Goal: Transaction & Acquisition: Purchase product/service

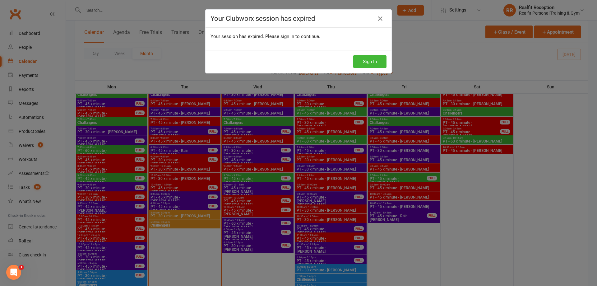
click at [22, 139] on div "Your Clubworx session has expired Your session has expired. Please sign in to c…" at bounding box center [298, 143] width 597 height 286
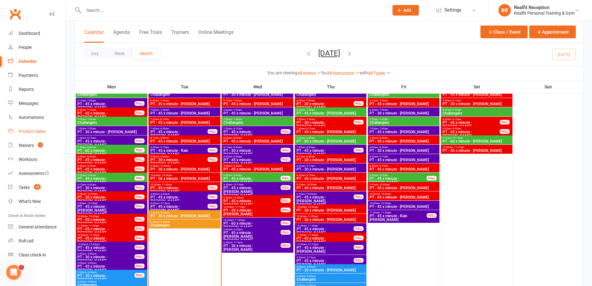
click at [25, 135] on link "Product Sales" at bounding box center [37, 131] width 58 height 14
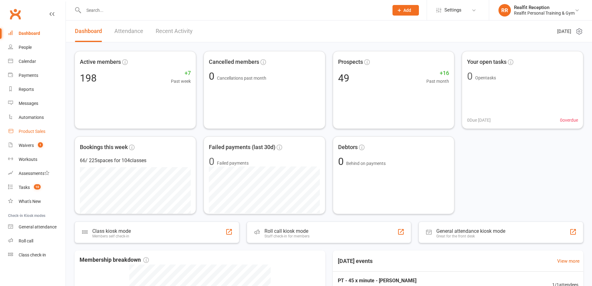
click at [29, 128] on link "Product Sales" at bounding box center [37, 131] width 58 height 14
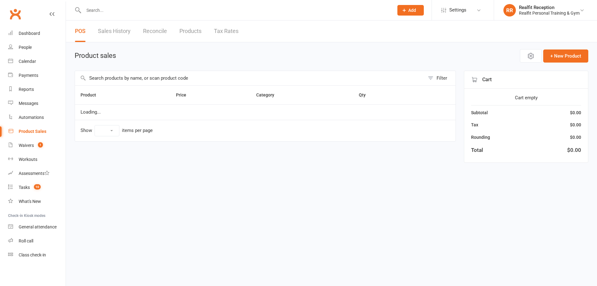
select select "100"
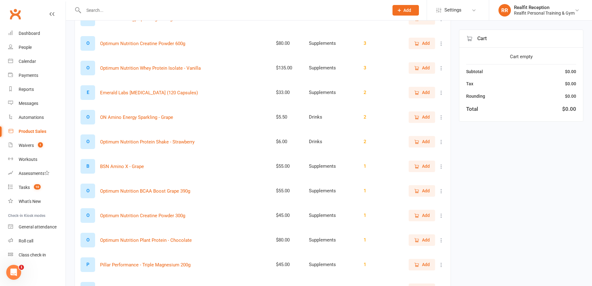
scroll to position [559, 0]
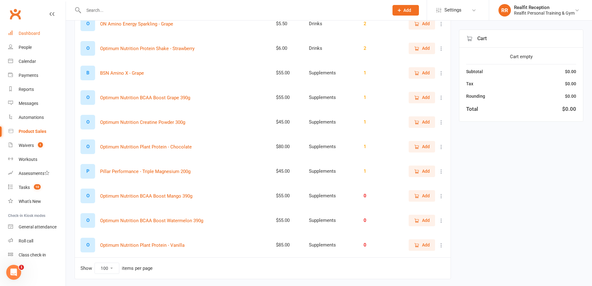
click at [29, 35] on div "Dashboard" at bounding box center [29, 33] width 21 height 5
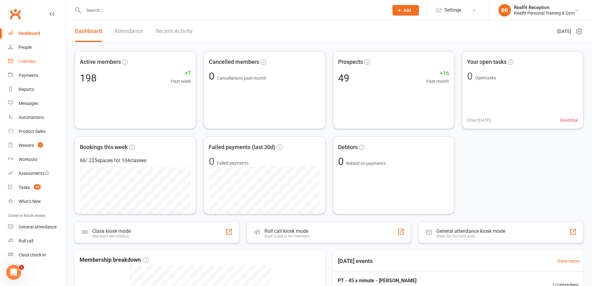
click at [23, 61] on div "Calendar" at bounding box center [27, 61] width 17 height 5
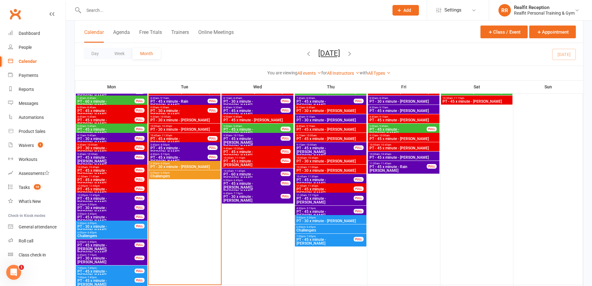
scroll to position [497, 0]
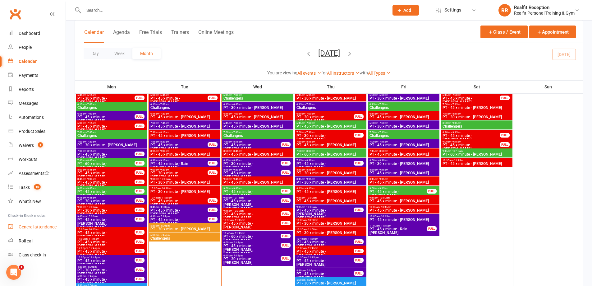
click at [40, 228] on div "General attendance" at bounding box center [38, 226] width 38 height 5
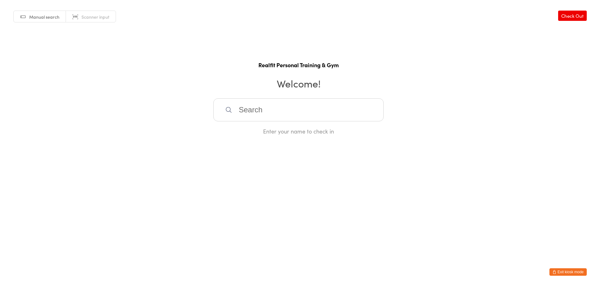
click at [273, 108] on input "search" at bounding box center [298, 109] width 170 height 23
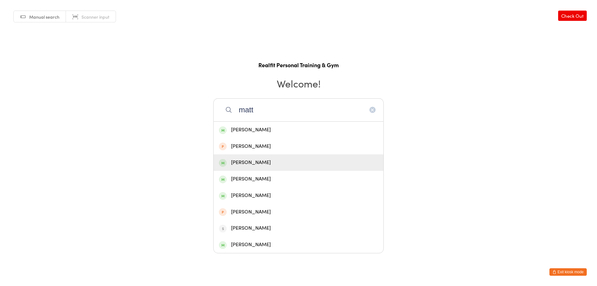
type input "matt"
click at [278, 165] on div "[PERSON_NAME]" at bounding box center [298, 162] width 159 height 8
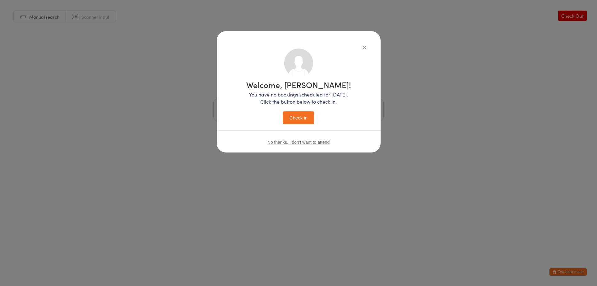
click at [294, 118] on button "Check in" at bounding box center [298, 117] width 31 height 13
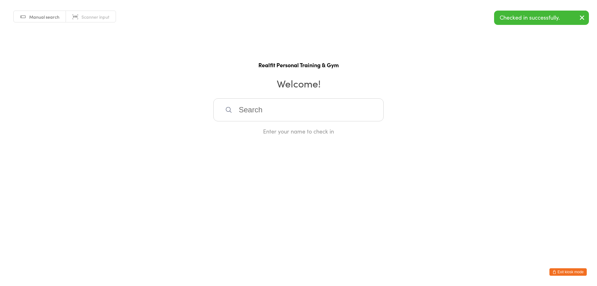
click at [296, 115] on input "search" at bounding box center [298, 109] width 170 height 23
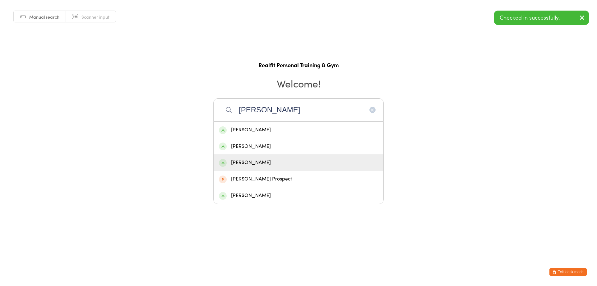
type input "david"
click at [268, 162] on div "David Volpato" at bounding box center [298, 162] width 159 height 8
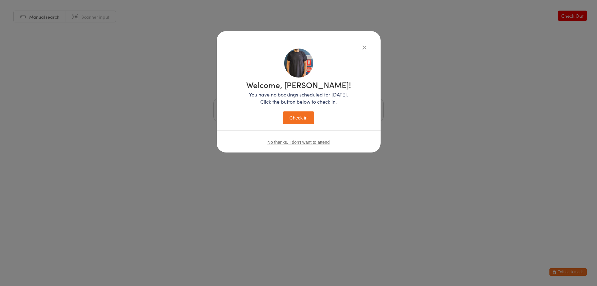
click at [297, 119] on button "Check in" at bounding box center [298, 117] width 31 height 13
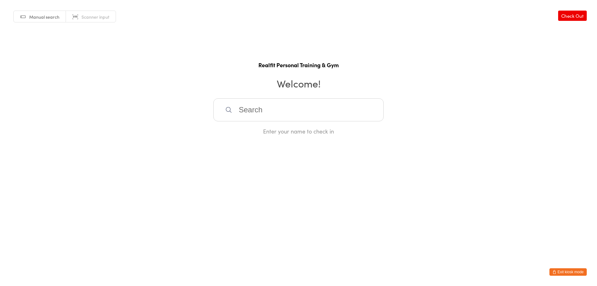
click at [573, 269] on button "Exit kiosk mode" at bounding box center [567, 271] width 37 height 7
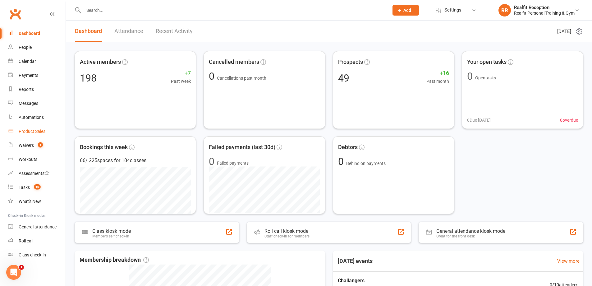
click at [29, 129] on div "Product Sales" at bounding box center [32, 131] width 27 height 5
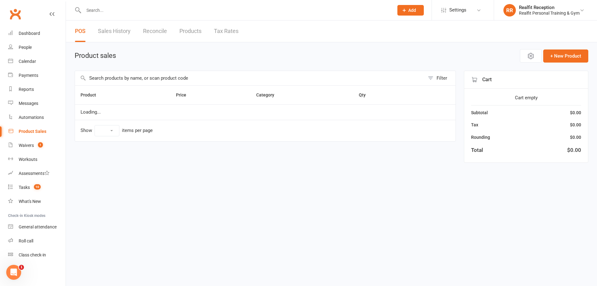
select select "100"
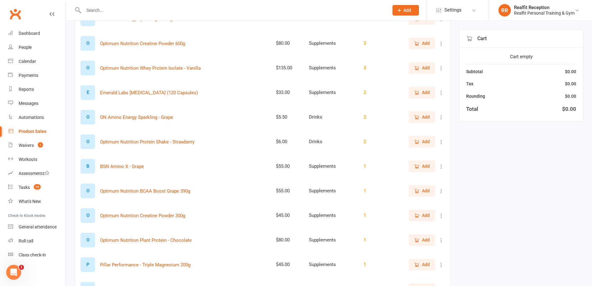
scroll to position [579, 0]
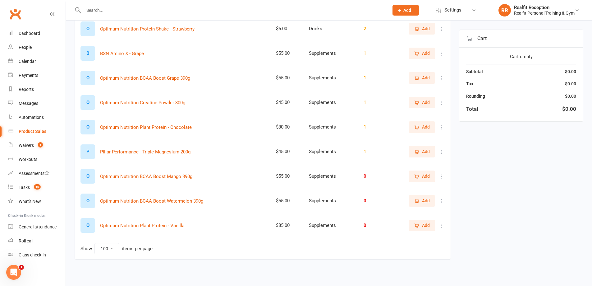
click at [424, 153] on span "Add" at bounding box center [426, 151] width 8 height 7
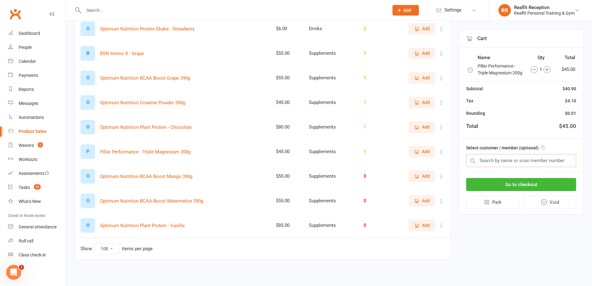
click at [503, 166] on input "text" at bounding box center [521, 160] width 110 height 13
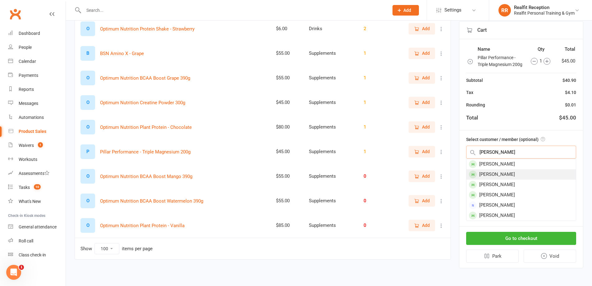
type input "Nick"
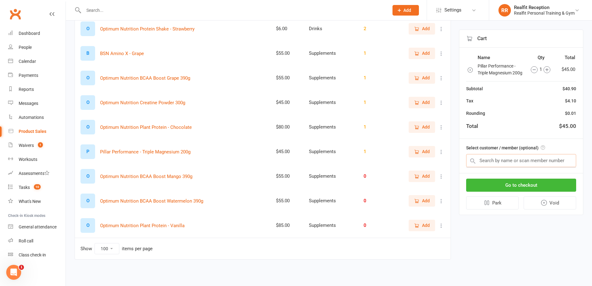
click at [495, 164] on input "text" at bounding box center [521, 160] width 110 height 13
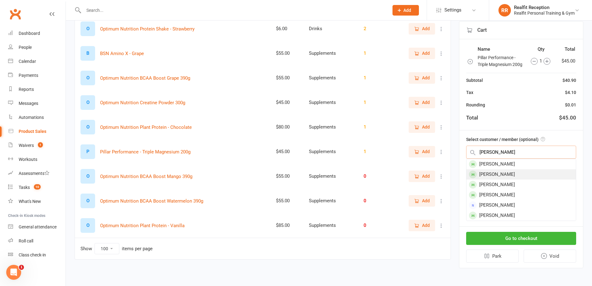
type input "Nick"
click at [499, 175] on div "Nick Drake" at bounding box center [521, 174] width 109 height 10
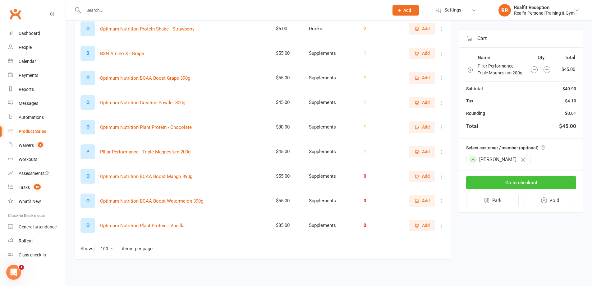
click at [508, 189] on button "Go to checkout" at bounding box center [521, 182] width 110 height 13
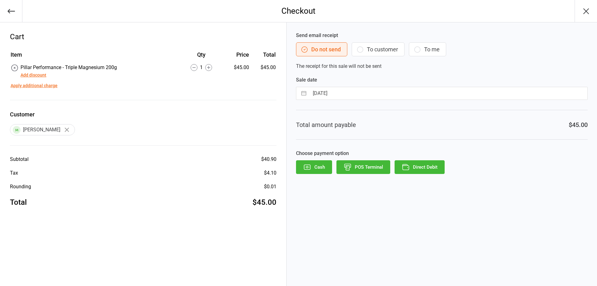
click at [373, 166] on button "POS Terminal" at bounding box center [363, 167] width 54 height 14
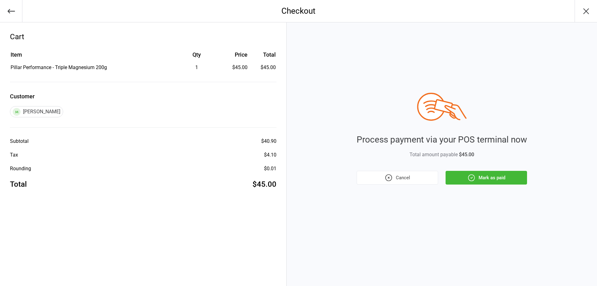
click at [457, 175] on button "Mark as paid" at bounding box center [485, 178] width 81 height 14
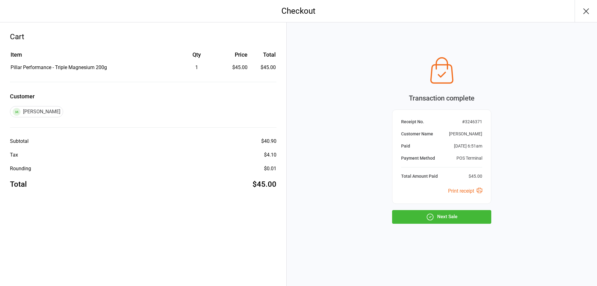
drag, startPoint x: 460, startPoint y: 216, endPoint x: 461, endPoint y: 209, distance: 7.5
click at [460, 215] on button "Next Sale" at bounding box center [441, 217] width 99 height 14
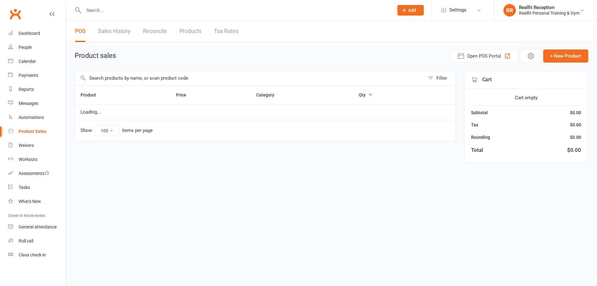
select select "100"
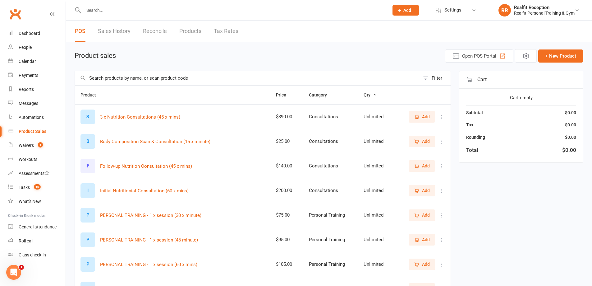
click at [110, 8] on input "text" at bounding box center [233, 10] width 303 height 9
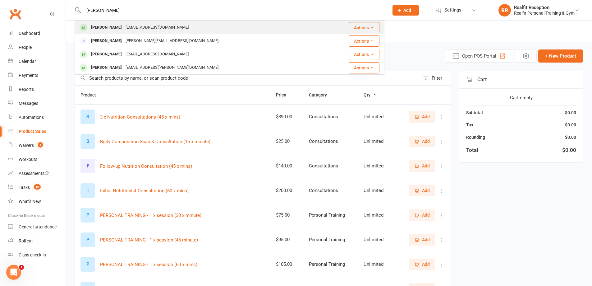
type input "[PERSON_NAME]"
click at [147, 21] on div "Gilles Arlove [EMAIL_ADDRESS][DOMAIN_NAME]" at bounding box center [199, 27] width 249 height 13
